Goal: Navigation & Orientation: Find specific page/section

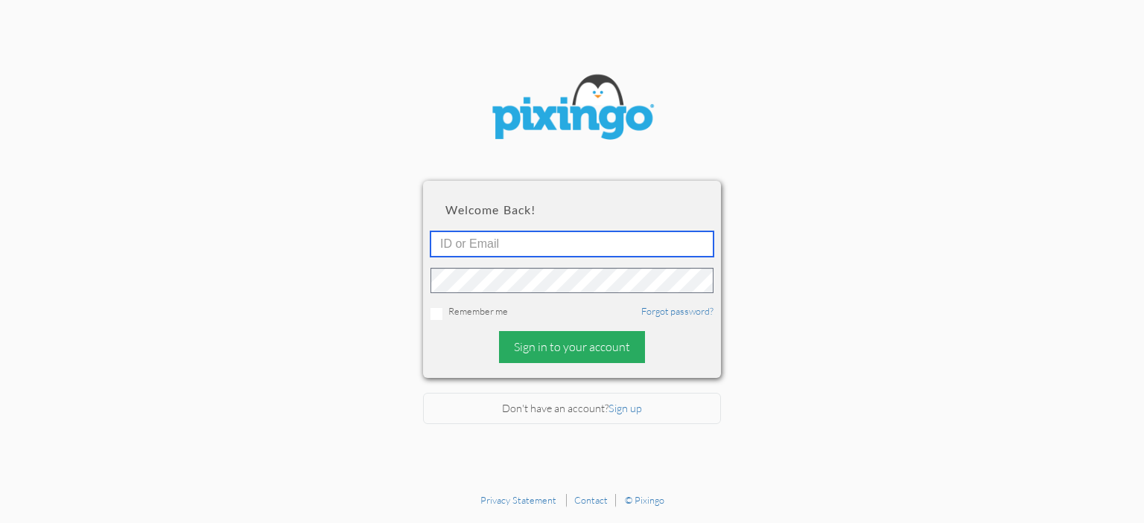
type input "[EMAIL_ADDRESS][DOMAIN_NAME]"
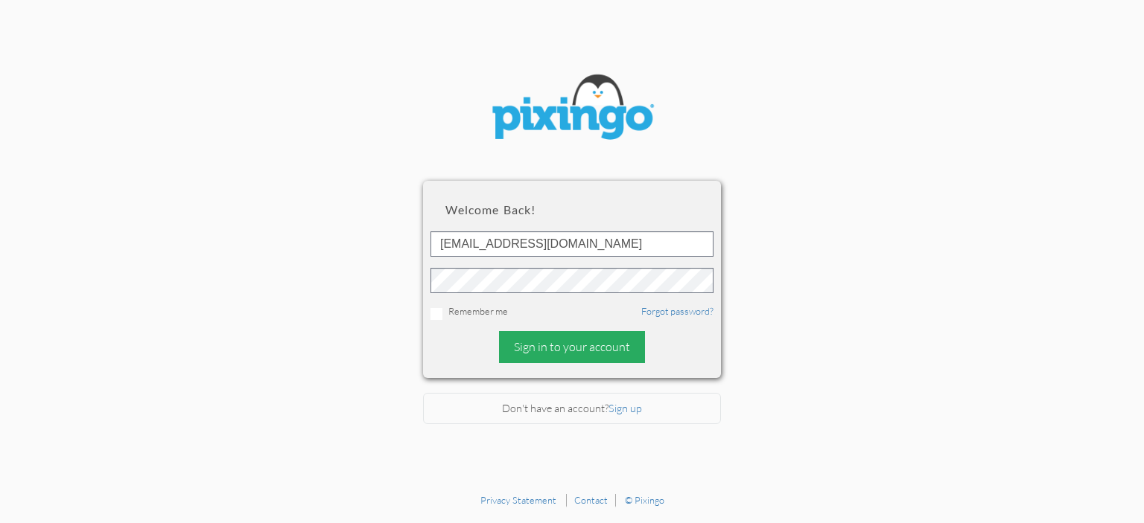
click at [524, 345] on div "Sign in to your account" at bounding box center [572, 347] width 146 height 32
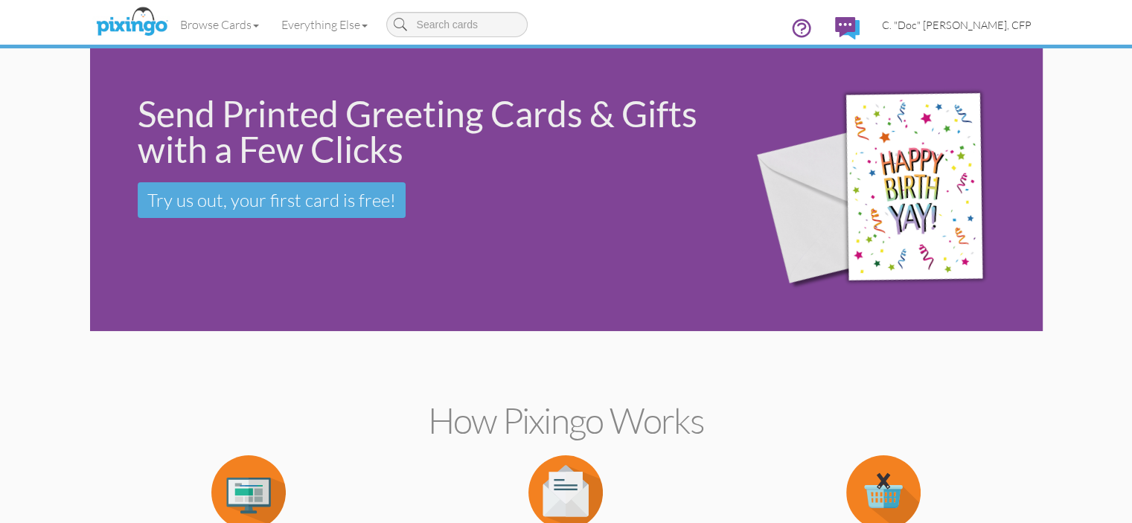
click at [1032, 28] on span "C. "Doc" [PERSON_NAME], CFP" at bounding box center [957, 25] width 150 height 13
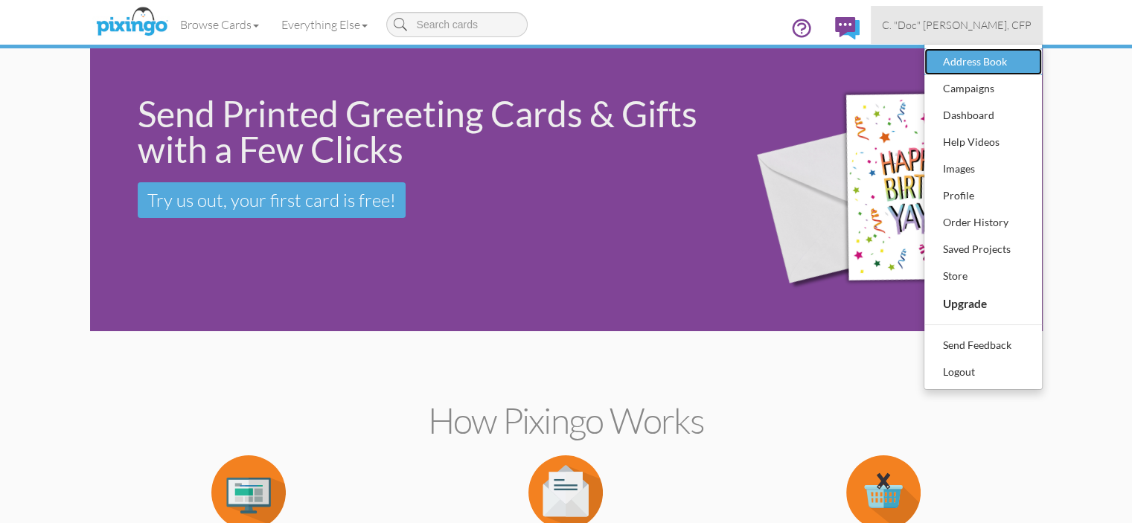
click at [1027, 62] on div "Address Book" at bounding box center [984, 62] width 88 height 22
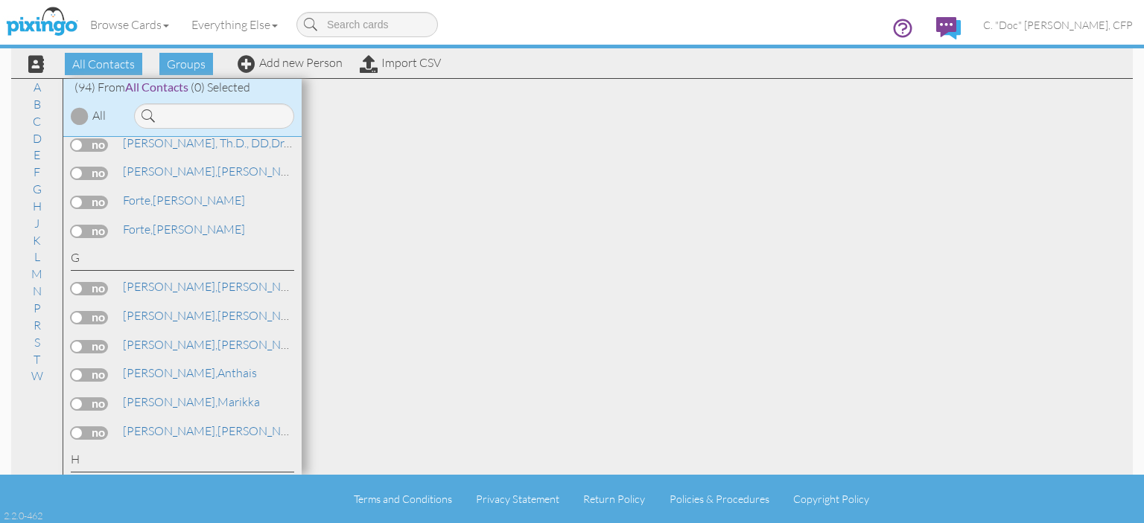
scroll to position [968, 0]
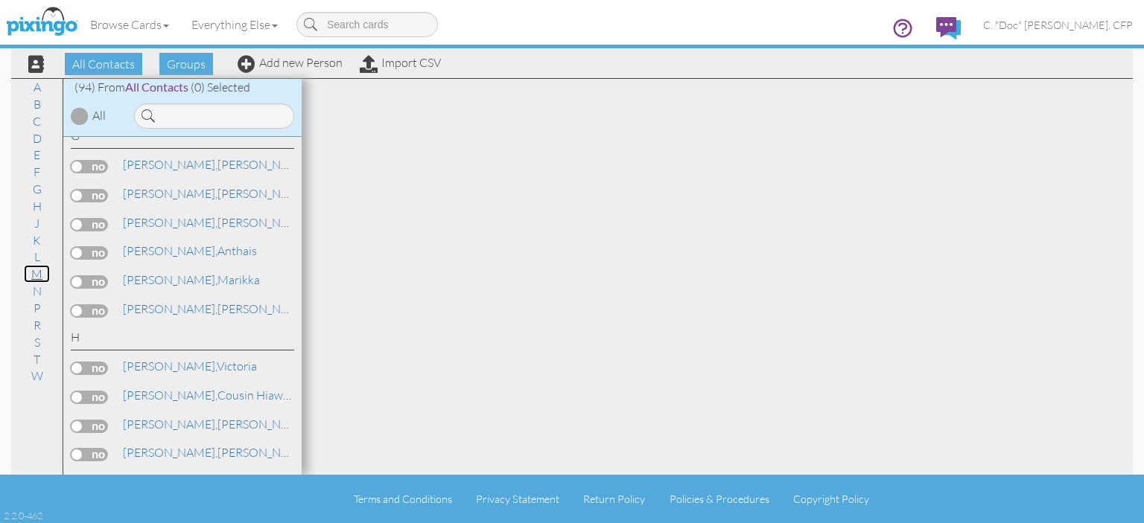
click at [36, 278] on link "M" at bounding box center [37, 274] width 26 height 18
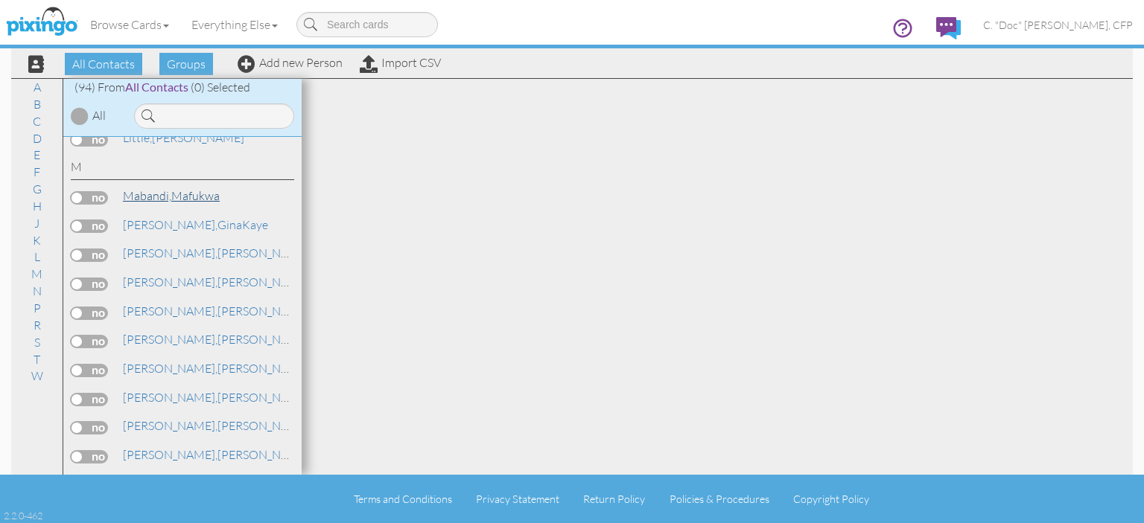
click at [179, 187] on link "Mabandi, Mafukwa" at bounding box center [171, 196] width 100 height 18
